Goal: Obtain resource: Download file/media

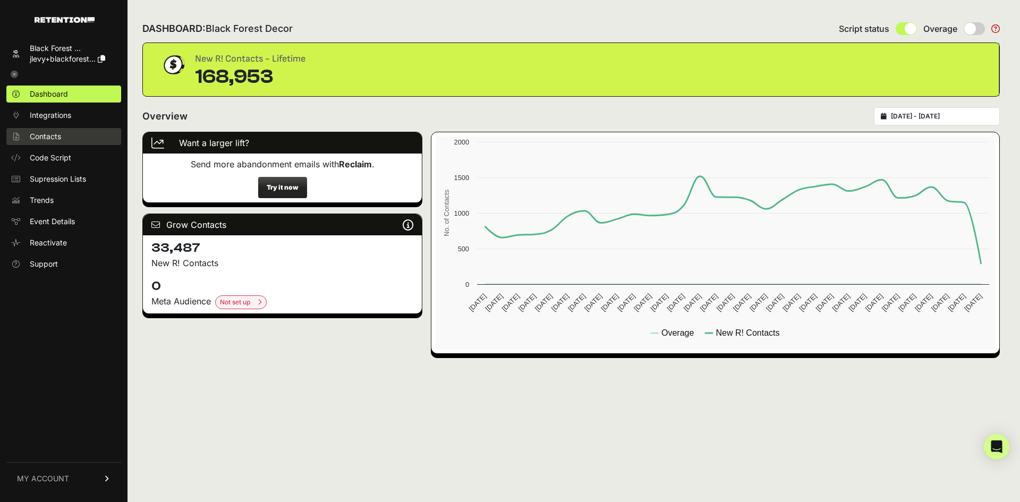
click at [60, 136] on span "Contacts" at bounding box center [45, 136] width 31 height 11
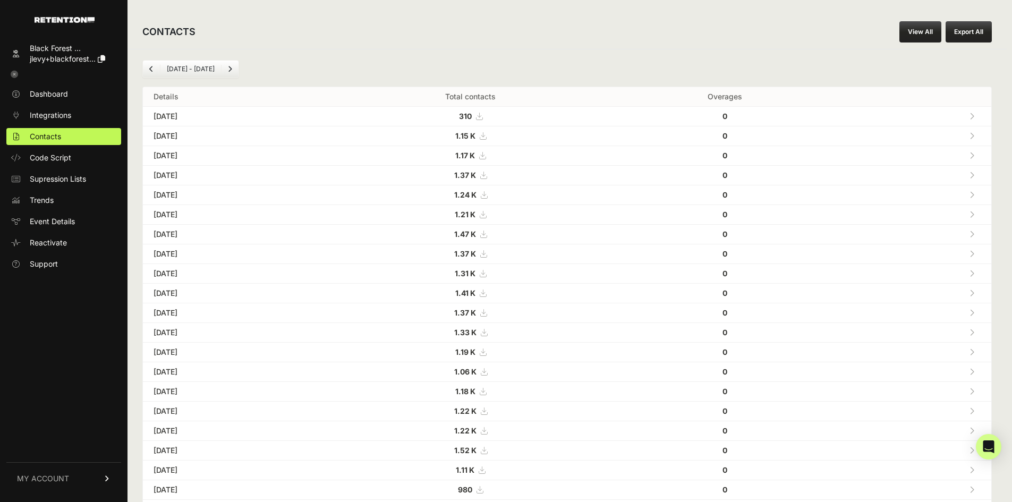
click at [979, 38] on button "Export All" at bounding box center [969, 31] width 46 height 21
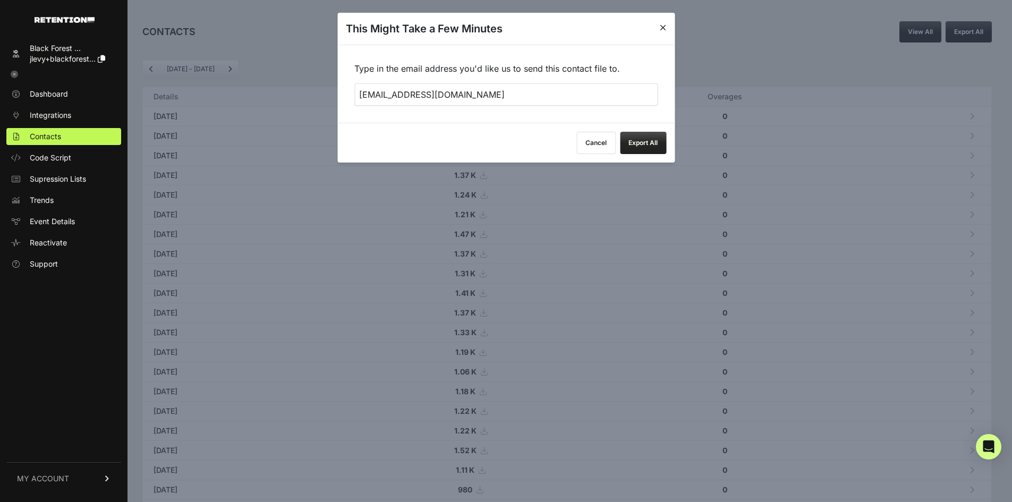
click at [602, 147] on button "Cancel" at bounding box center [596, 143] width 39 height 22
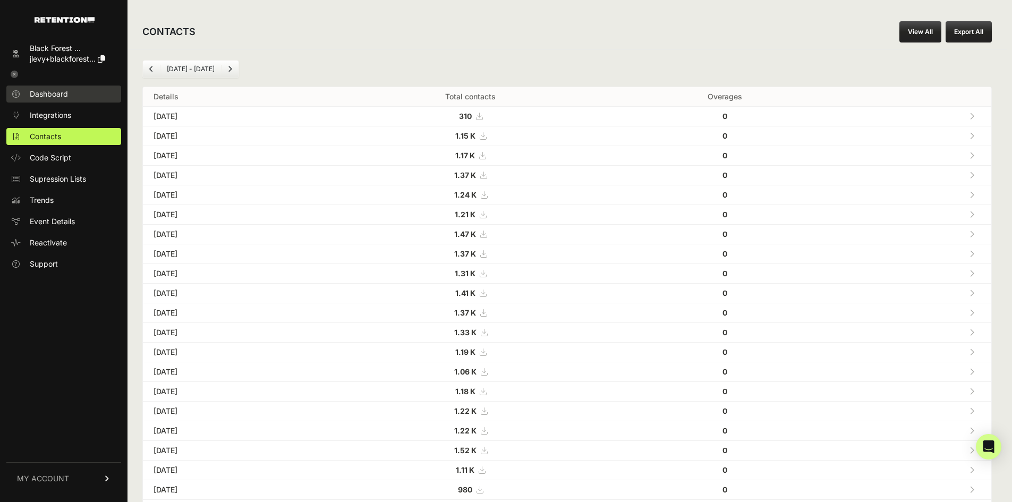
click at [33, 93] on span "Dashboard" at bounding box center [49, 94] width 38 height 11
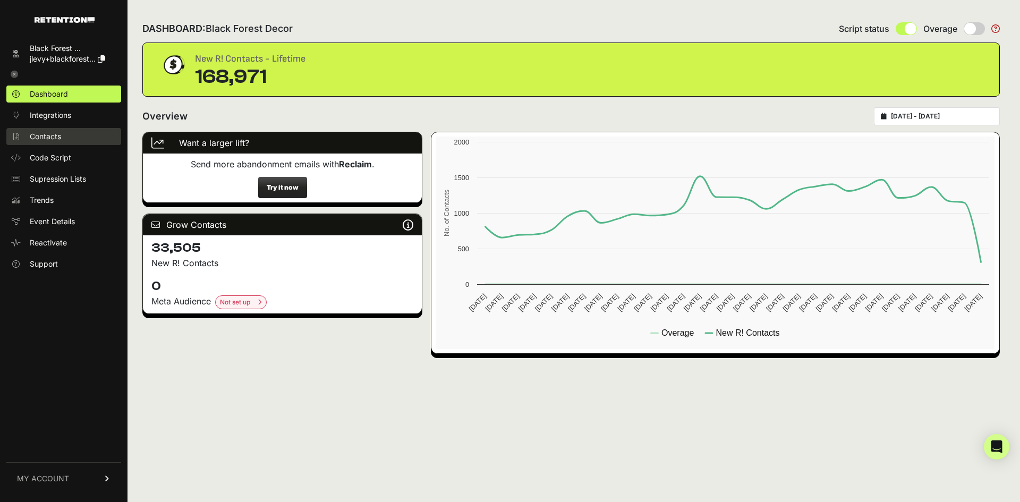
click at [41, 139] on span "Contacts" at bounding box center [45, 136] width 31 height 11
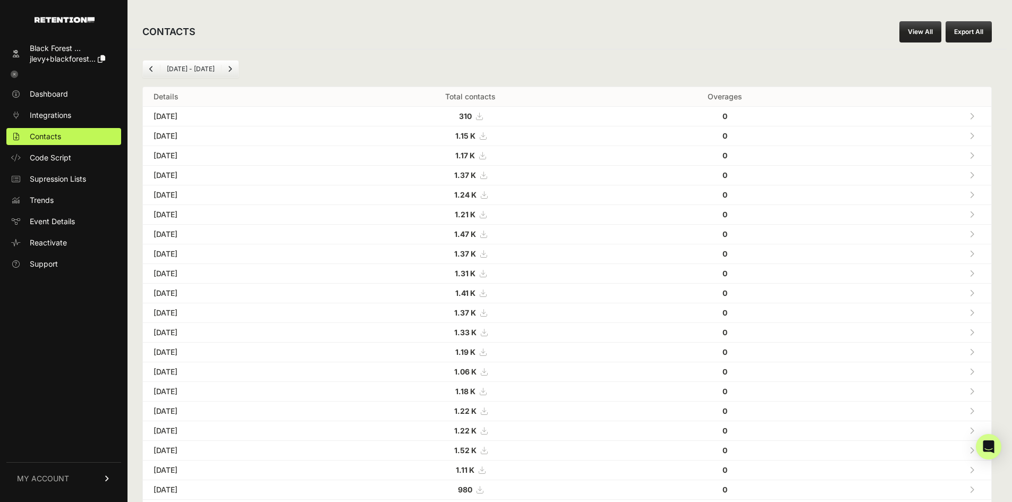
click at [930, 29] on link "View All" at bounding box center [921, 31] width 42 height 21
